Goal: Check status: Check status

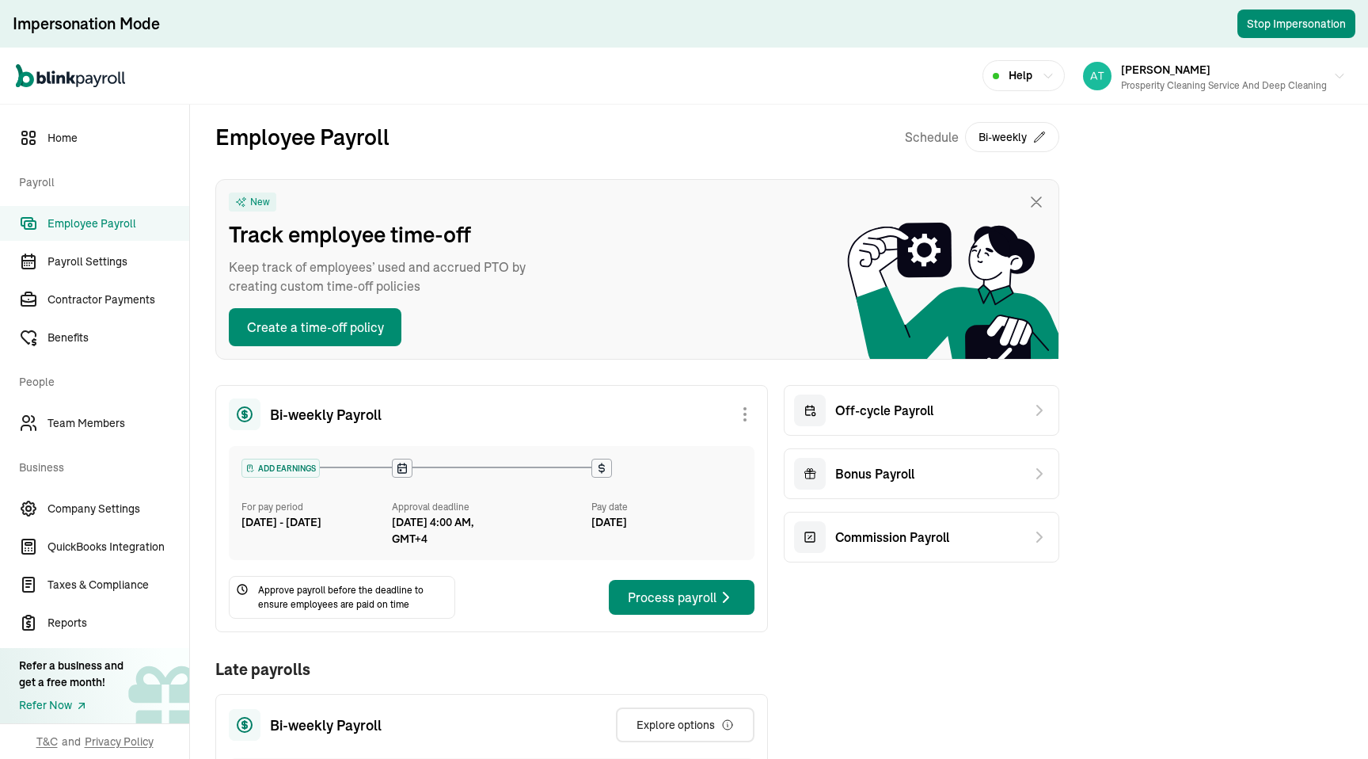
scroll to position [378, 0]
